Goal: Task Accomplishment & Management: Manage account settings

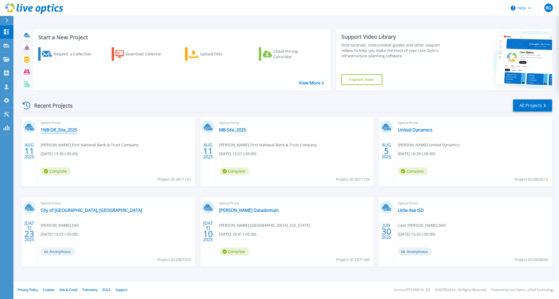
click at [62, 130] on link "1NB-DR_Site_2025" at bounding box center [59, 129] width 37 height 5
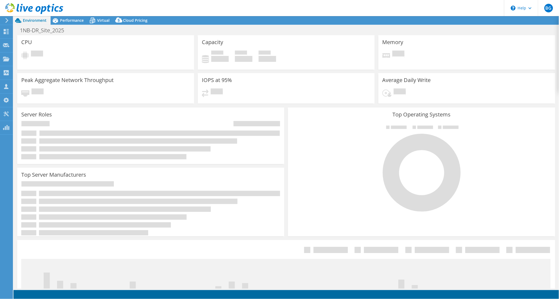
select select "USD"
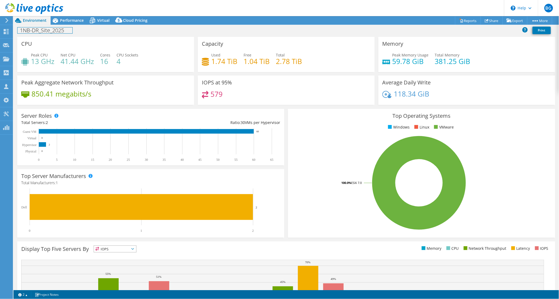
click at [52, 33] on h1 "1NB-DR_Site_2025" at bounding box center [44, 30] width 55 height 6
click at [57, 32] on h1 "1NB-DR_Site_2025" at bounding box center [44, 30] width 55 height 6
click at [57, 31] on h1 "1NB-DR_Site_2025" at bounding box center [44, 30] width 55 height 6
click at [69, 22] on span "Performance" at bounding box center [72, 20] width 24 height 5
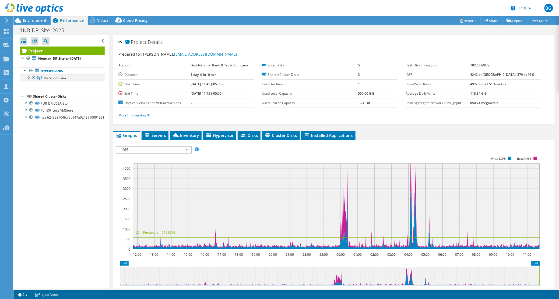
click at [29, 78] on div at bounding box center [28, 77] width 5 height 5
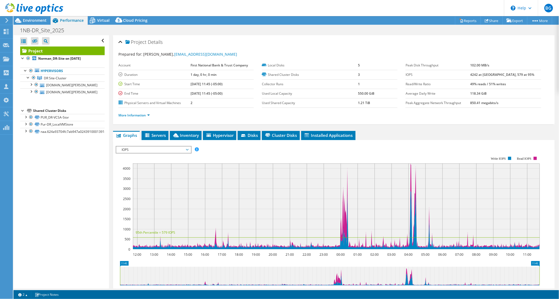
click at [29, 9] on use at bounding box center [34, 8] width 58 height 11
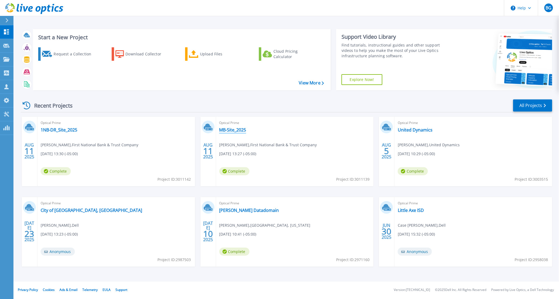
click at [232, 131] on link "MB-Site_2025" at bounding box center [232, 129] width 27 height 5
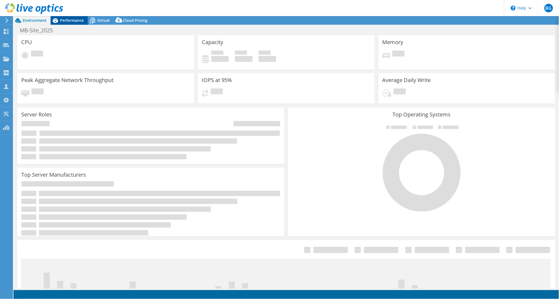
select select "USD"
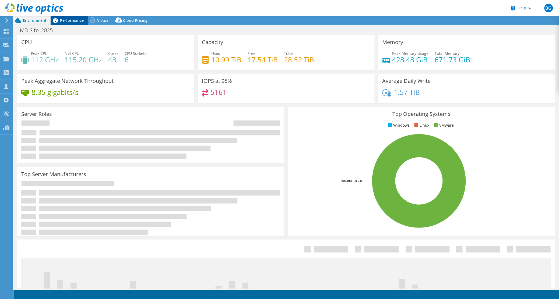
click at [74, 22] on span "Performance" at bounding box center [72, 20] width 24 height 5
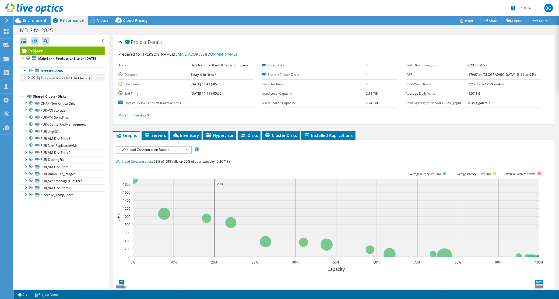
click at [29, 80] on div at bounding box center [28, 77] width 5 height 5
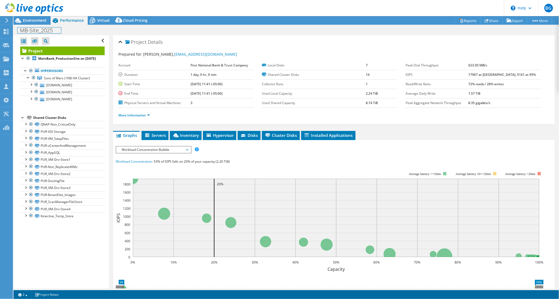
click at [53, 29] on h1 "MB-Site_2025" at bounding box center [39, 30] width 44 height 6
drag, startPoint x: 53, startPoint y: 30, endPoint x: 14, endPoint y: 30, distance: 39.0
click at [14, 30] on div "MB-Site_2025 Print" at bounding box center [286, 30] width 546 height 10
click at [110, 27] on h1 "First National Bank and Trust - Ardmore - Prod Site" at bounding box center [84, 30] width 134 height 6
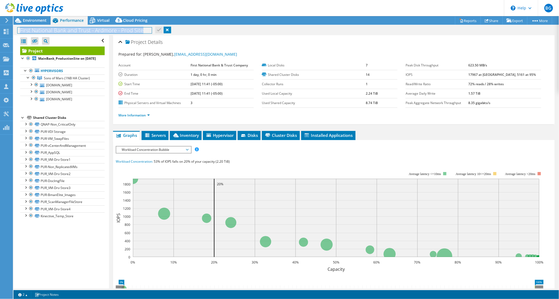
click at [110, 27] on h1 "First National Bank and Trust - Ardmore - Prod Site" at bounding box center [84, 30] width 134 height 6
copy h1 "First National Bank and Trust - Ardmore - Prod Site"
click at [157, 27] on div "First National Bank and Trust - Ardmore - Prod Site Print" at bounding box center [286, 30] width 546 height 10
click at [135, 29] on h1 "First National Bank and Trust - Ardmore - Prod Site" at bounding box center [84, 30] width 134 height 6
click at [145, 27] on link at bounding box center [149, 30] width 8 height 7
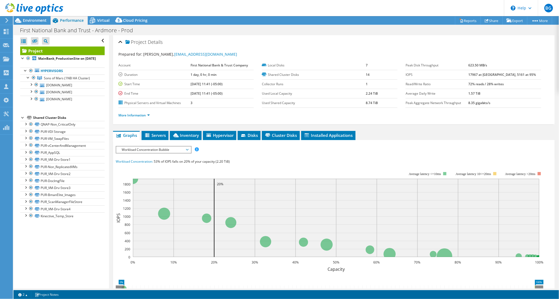
click at [27, 8] on use at bounding box center [34, 8] width 58 height 11
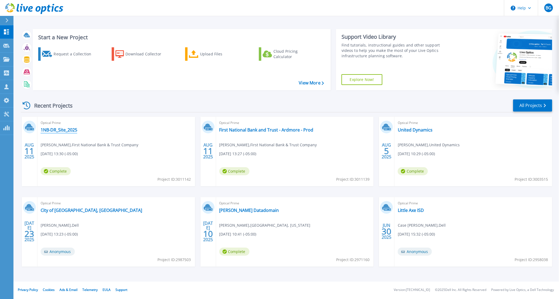
click at [56, 128] on link "1NB-DR_Site_2025" at bounding box center [59, 129] width 37 height 5
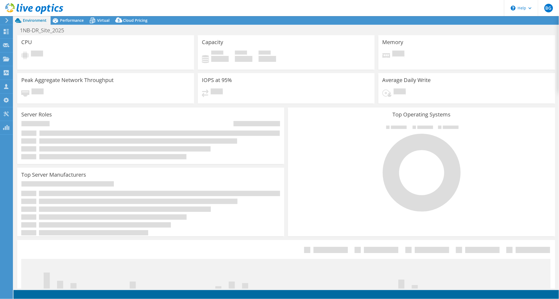
select select "USD"
click at [58, 28] on h1 "1NB-DR_Site_2025" at bounding box center [44, 30] width 55 height 6
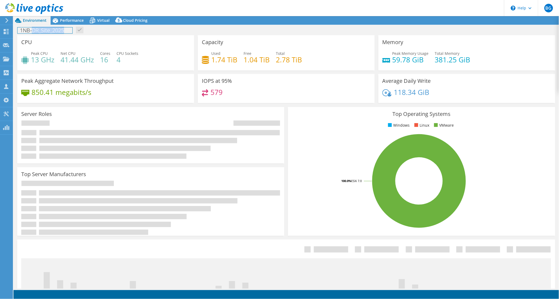
click at [58, 28] on h1 "1NB-DR_Site_2025" at bounding box center [44, 30] width 55 height 6
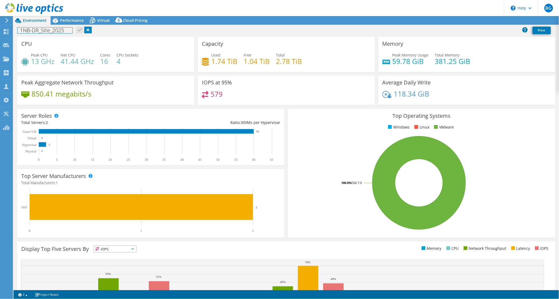
paste h1
drag, startPoint x: 133, startPoint y: 30, endPoint x: 305, endPoint y: 43, distance: 172.2
click at [305, 43] on div "Project Actions Project Actions Reports Share Export vSAN ReadyNode Sizer" at bounding box center [286, 157] width 546 height 283
click at [37, 30] on h1 "1NB-DR_Site_2025" at bounding box center [44, 30] width 55 height 6
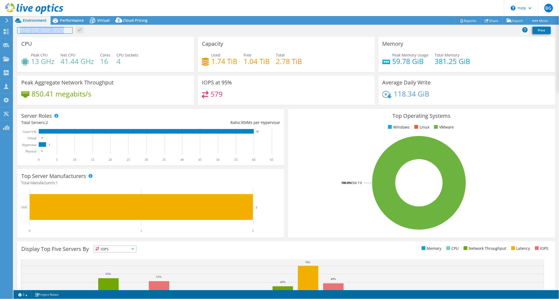
click at [37, 30] on h1 "1NB-DR_Site_2025" at bounding box center [44, 30] width 55 height 6
click at [120, 31] on h1 "First National Bank and Trust - Ardmore - Prod Site" at bounding box center [84, 30] width 134 height 6
click at [142, 29] on link at bounding box center [144, 30] width 8 height 7
click at [32, 6] on use at bounding box center [34, 8] width 58 height 11
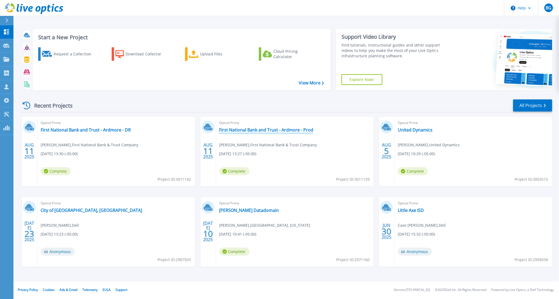
click at [270, 130] on link "First National Bank and Trust - Ardmore - Prod" at bounding box center [266, 129] width 94 height 5
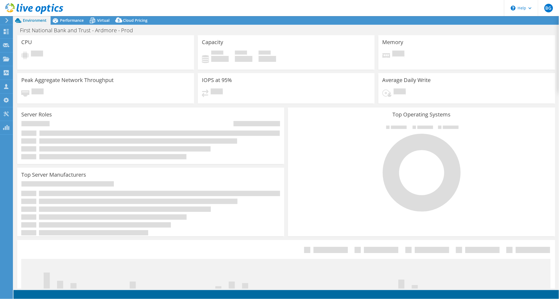
select select "USD"
